Goal: Check status: Check status

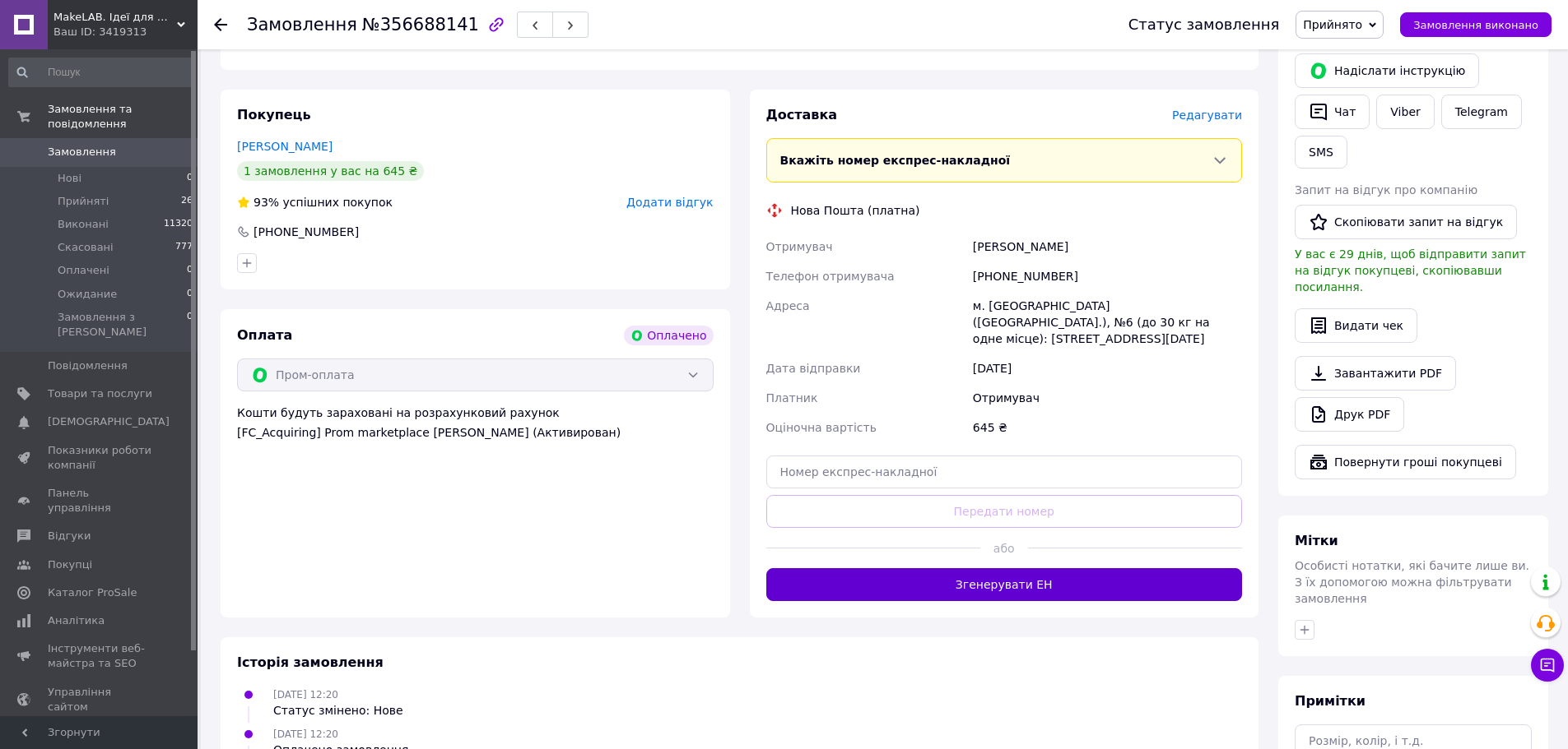
scroll to position [874, 0]
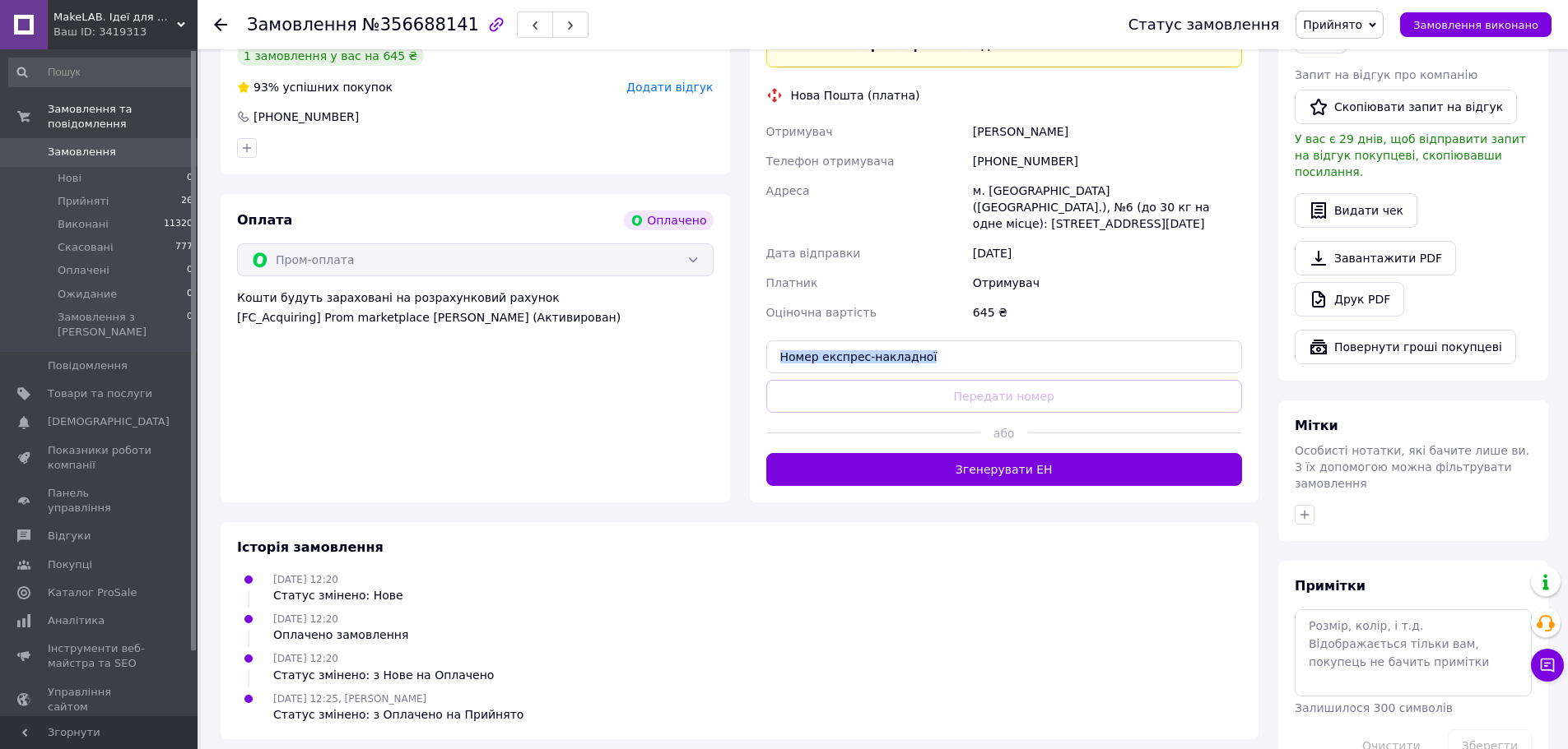
click at [997, 340] on div "Доставка [PERSON_NAME] Вкажіть номер експрес-накладної Обов'язково введіть номе…" at bounding box center [1004, 239] width 476 height 495
click at [1004, 363] on div "Доставка [PERSON_NAME] Вкажіть номер експрес-накладної Обов'язково введіть номе…" at bounding box center [1004, 239] width 476 height 495
click at [1007, 340] on input "text" at bounding box center [1004, 356] width 476 height 33
paste input "20451225221285"
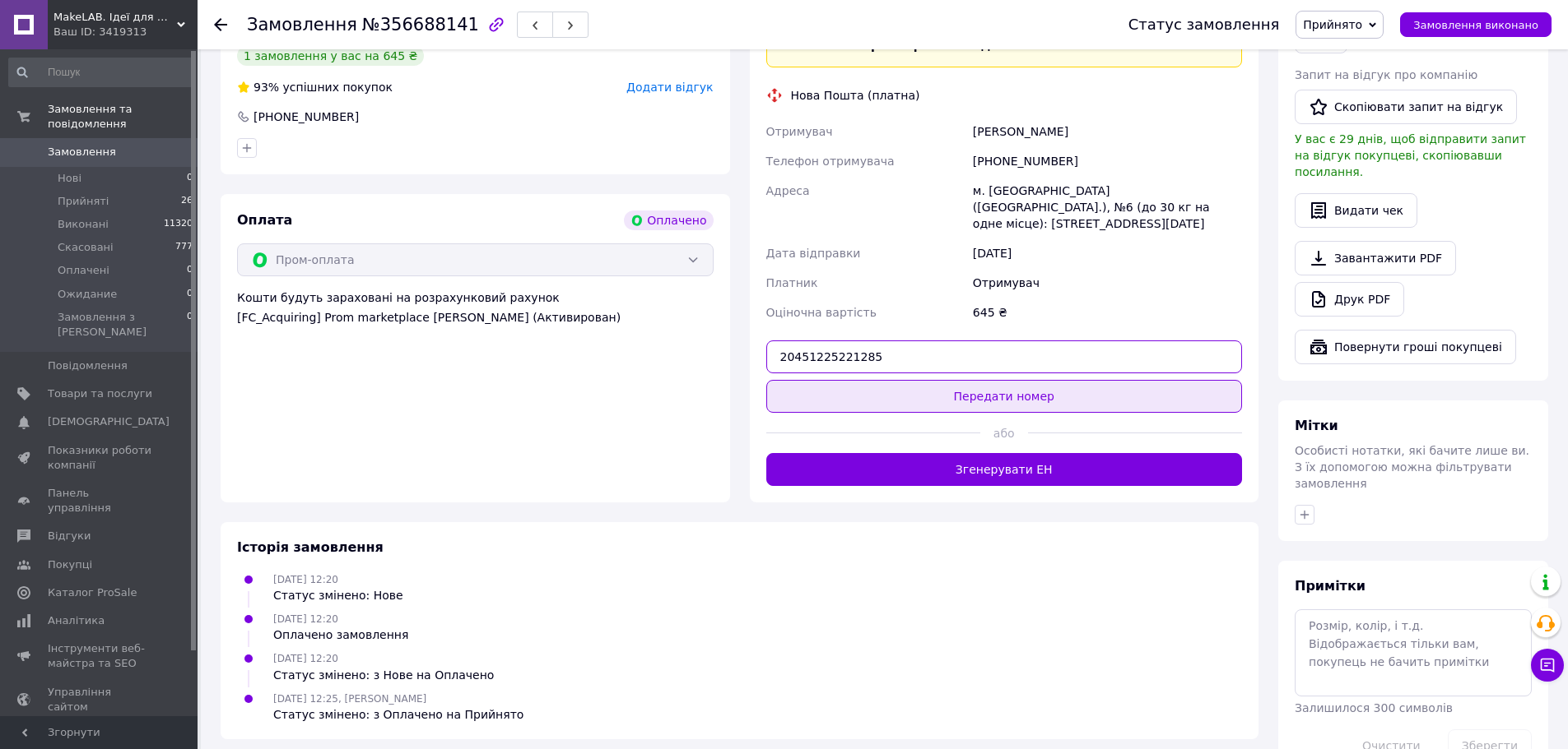
type input "20451225221285"
click at [1005, 380] on button "Передати номер" at bounding box center [1004, 396] width 476 height 33
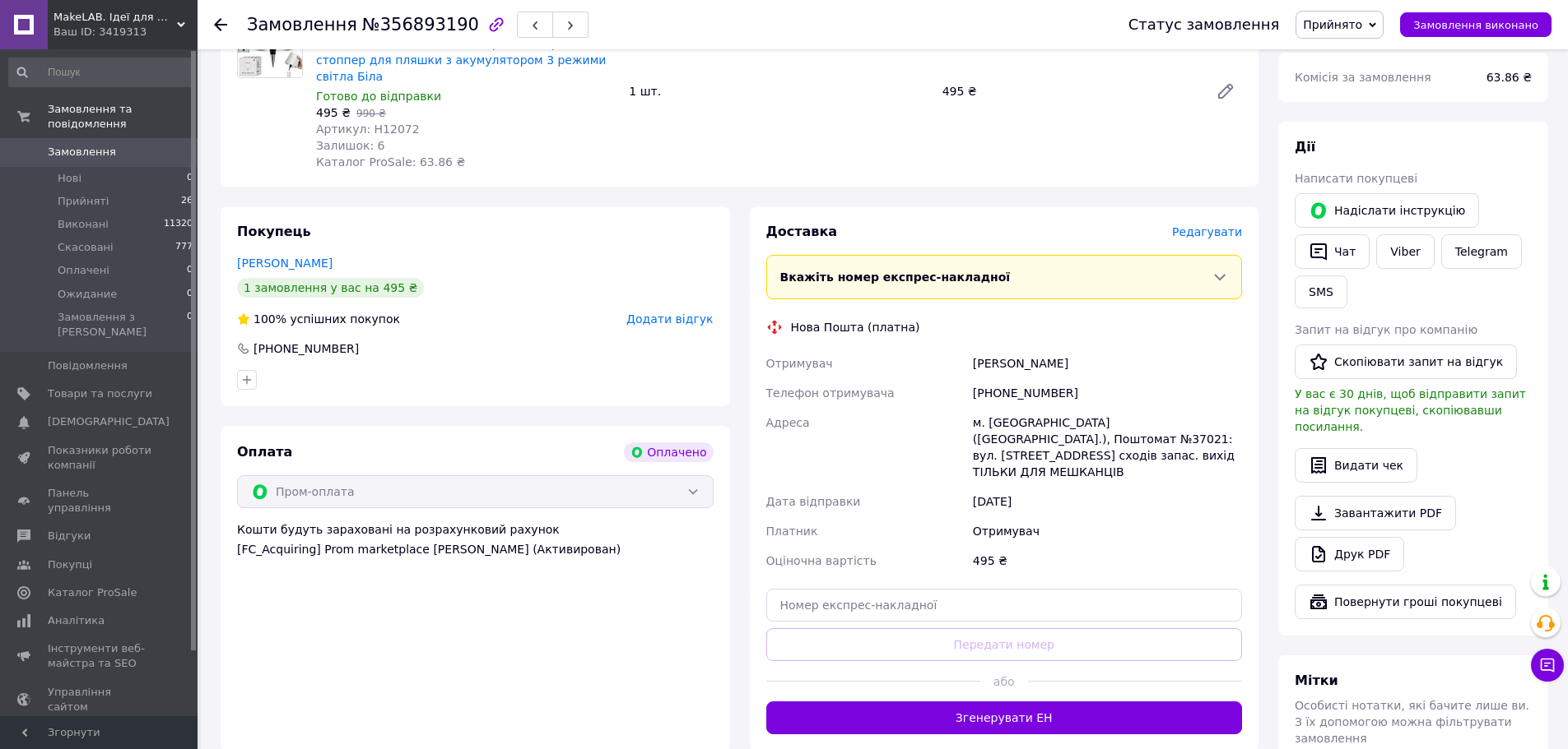
scroll to position [658, 0]
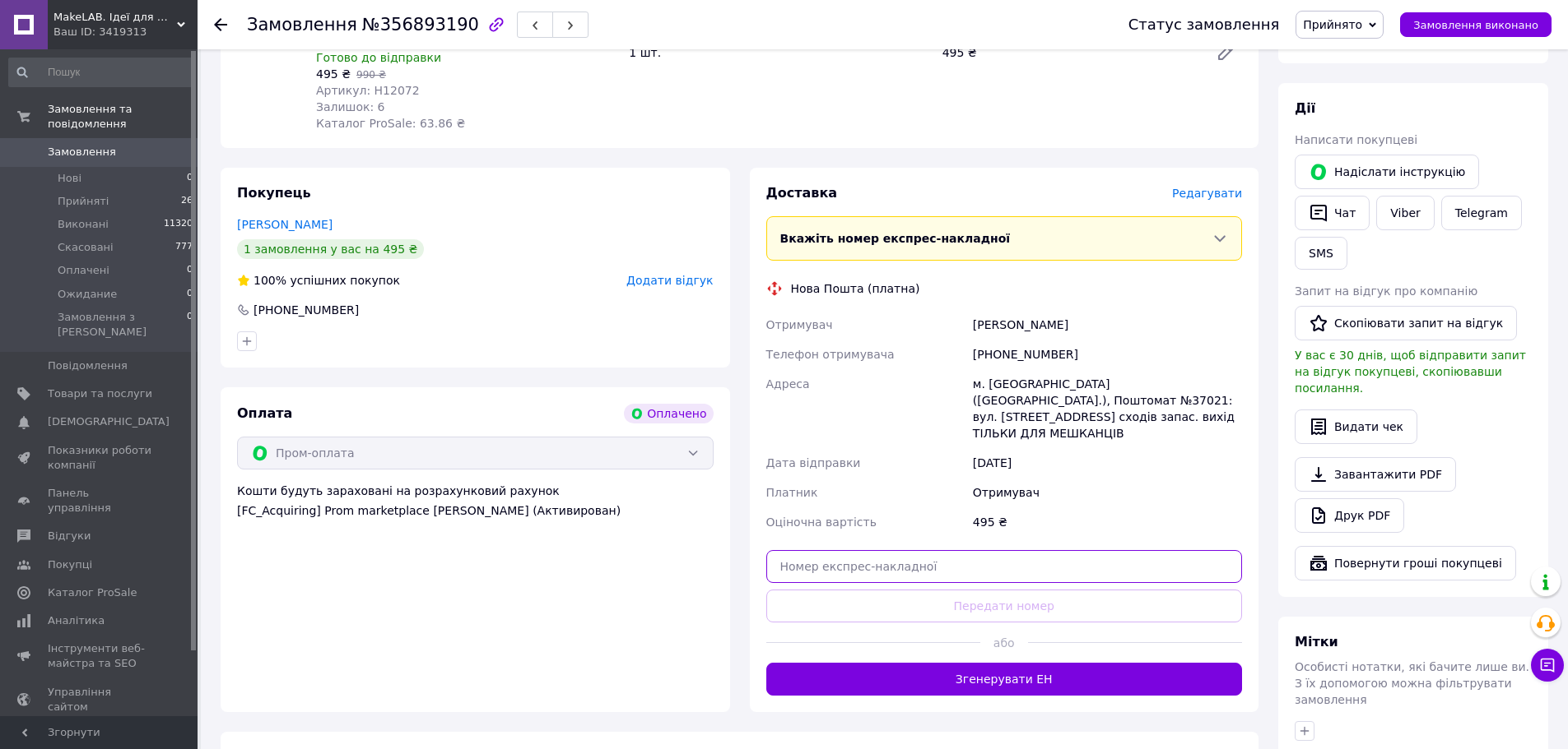
click at [934, 550] on input "text" at bounding box center [1004, 566] width 476 height 33
paste input "20451225224155"
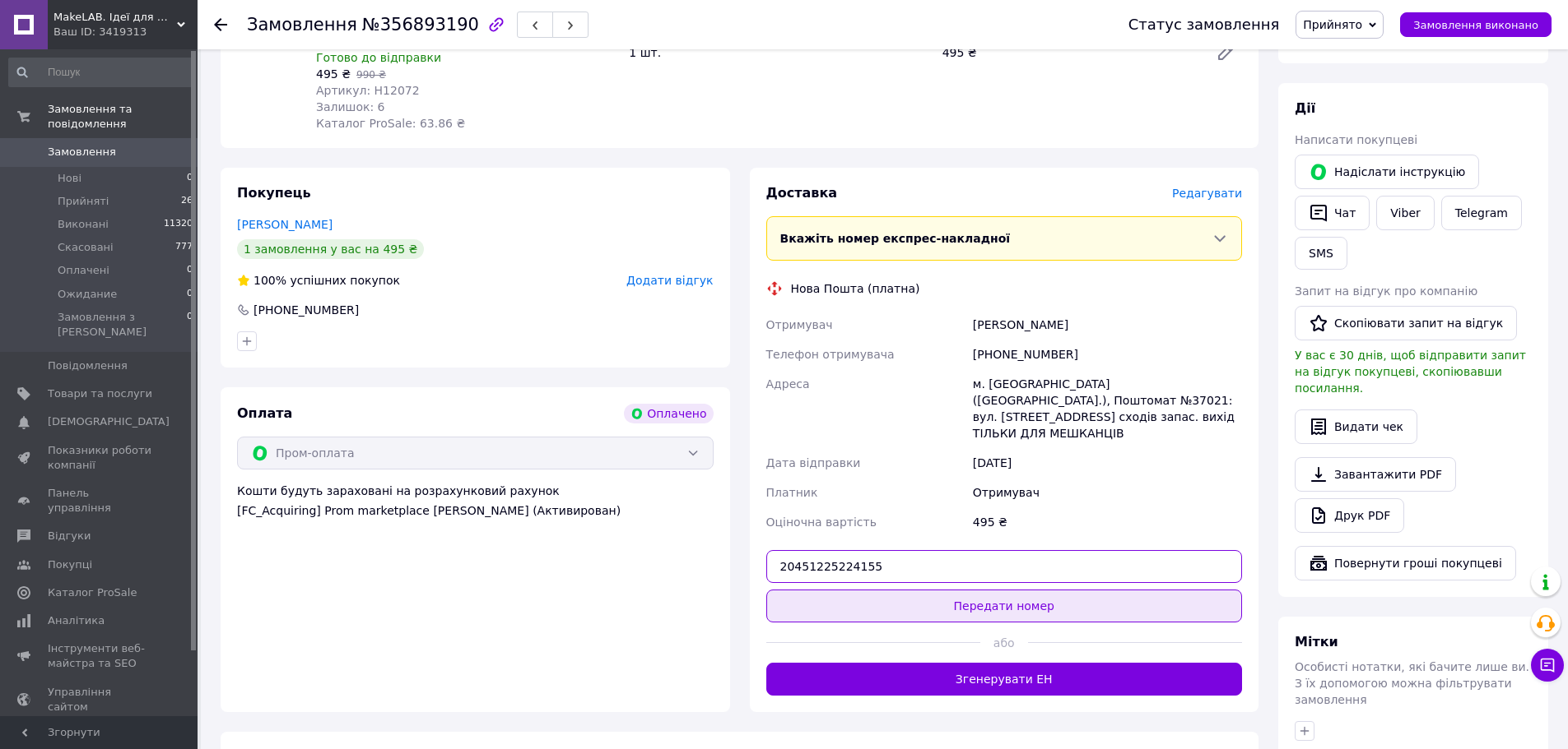
type input "20451225224155"
click at [958, 590] on button "Передати номер" at bounding box center [1004, 606] width 476 height 33
